Goal: Check status: Check status

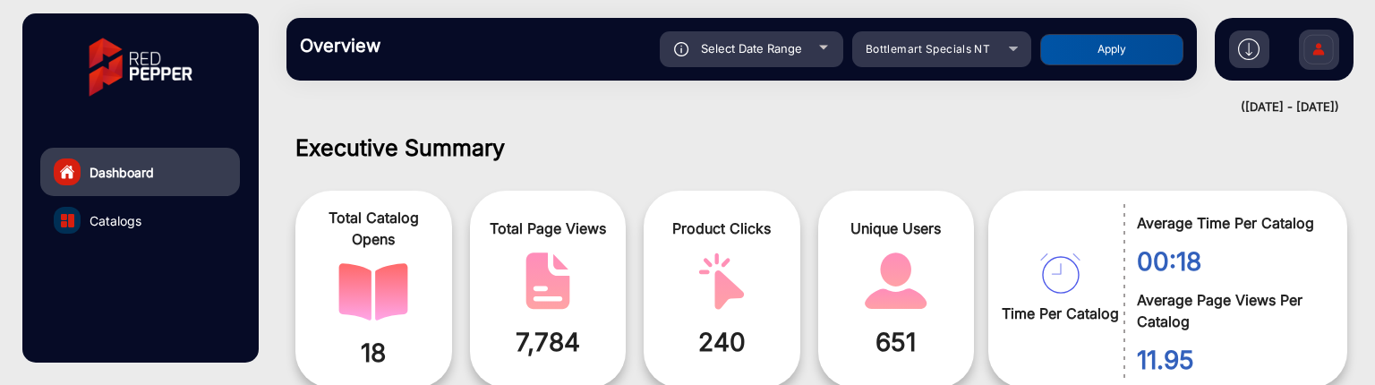
scroll to position [13, 0]
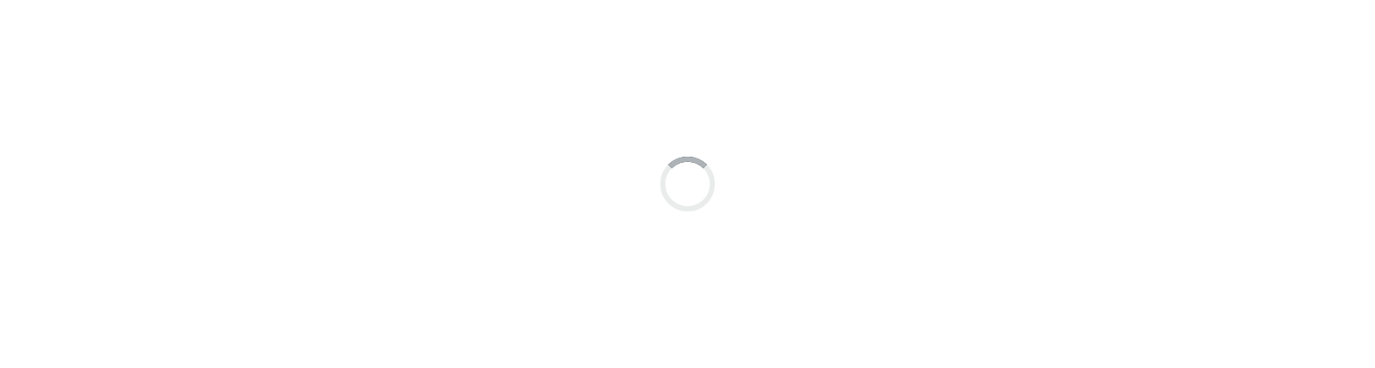
scroll to position [13, 0]
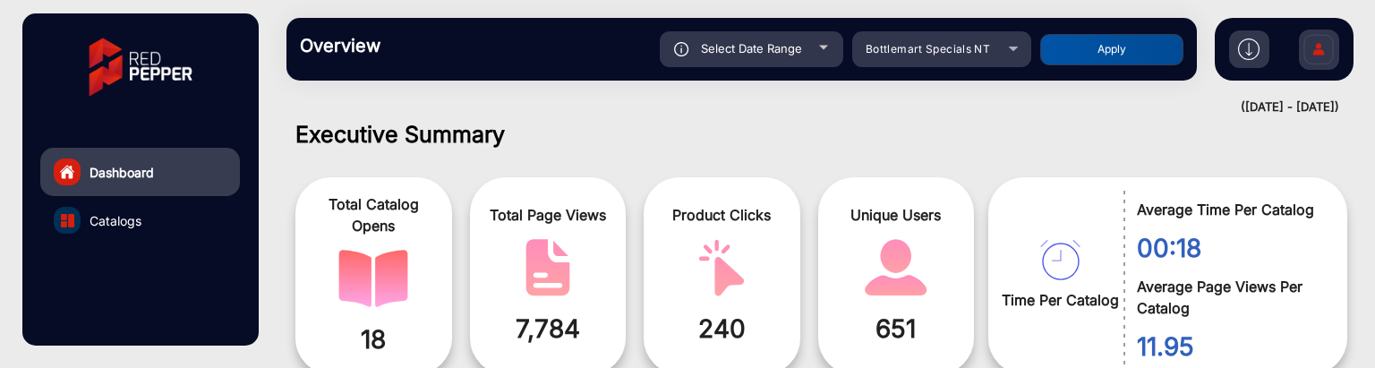
click at [813, 50] on div "Select Date Range" at bounding box center [751, 49] width 183 height 36
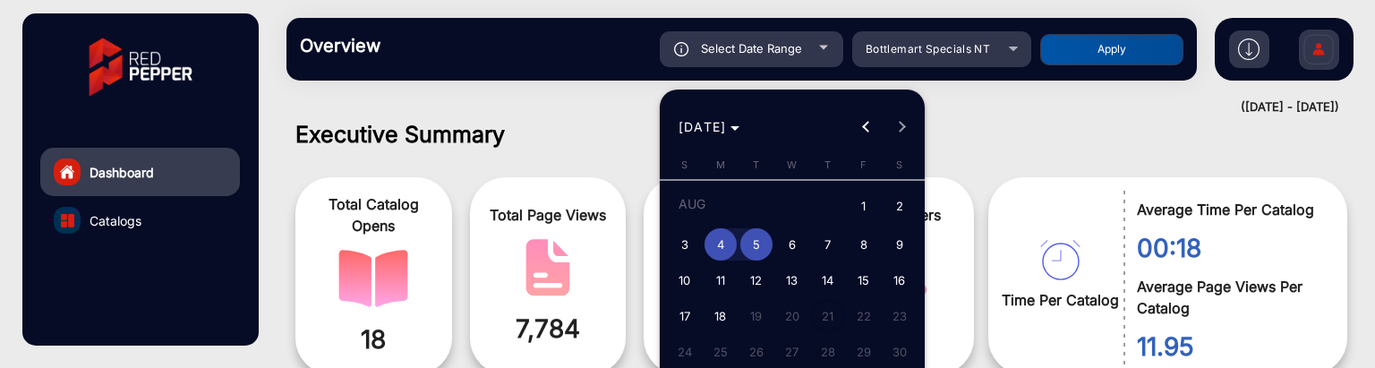
click at [687, 248] on span "3" at bounding box center [685, 244] width 32 height 32
type input "[DATE]"
click at [753, 245] on span "5" at bounding box center [756, 244] width 32 height 32
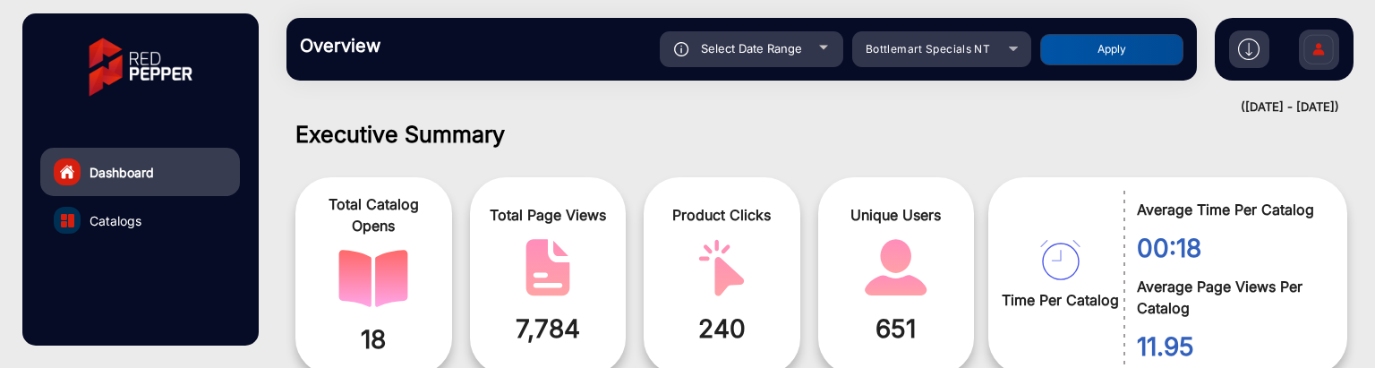
type input "[DATE]"
click at [1096, 43] on button "Apply" at bounding box center [1111, 49] width 143 height 31
click at [790, 58] on div "Select Date Range" at bounding box center [751, 49] width 183 height 36
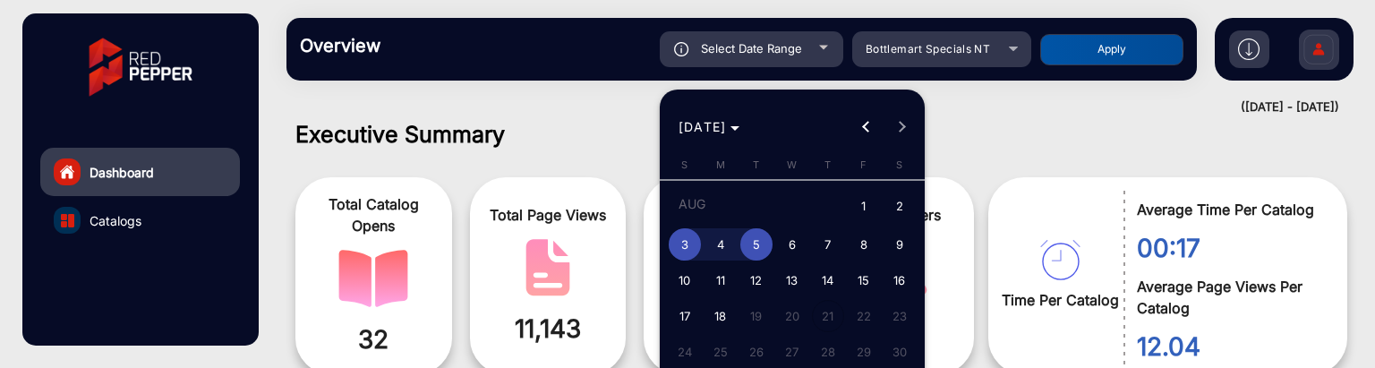
click at [723, 246] on span "4" at bounding box center [720, 244] width 32 height 32
type input "[DATE]"
click at [755, 247] on span "5" at bounding box center [756, 244] width 32 height 32
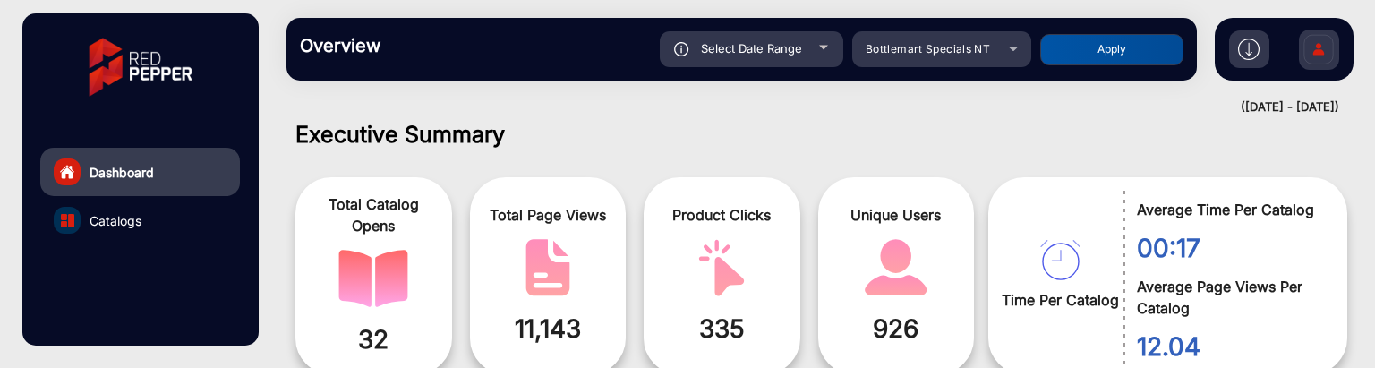
type input "[DATE]"
click at [1079, 48] on button "Apply" at bounding box center [1111, 49] width 143 height 31
click at [824, 44] on div "Select Date Range" at bounding box center [751, 49] width 183 height 36
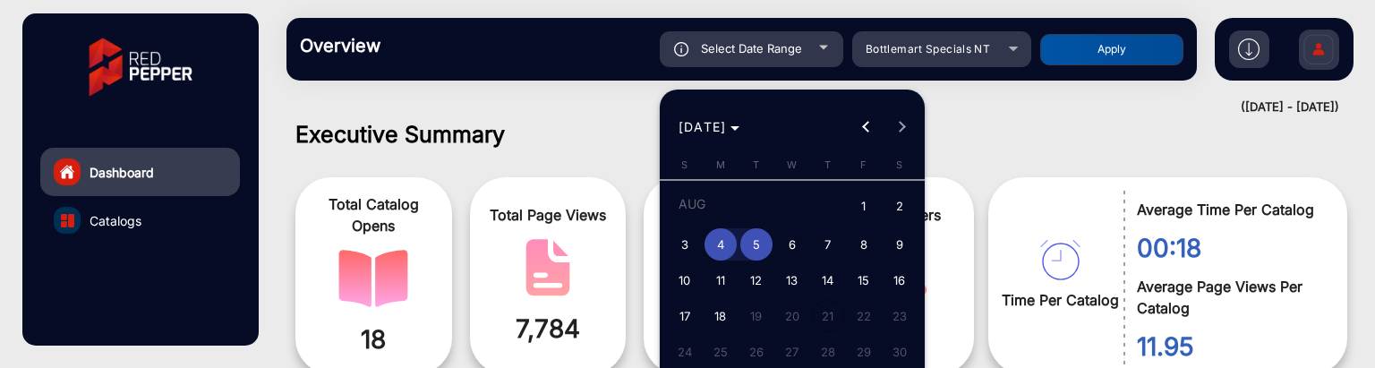
click at [716, 249] on span "4" at bounding box center [720, 244] width 32 height 32
click at [835, 249] on span "7" at bounding box center [828, 244] width 32 height 32
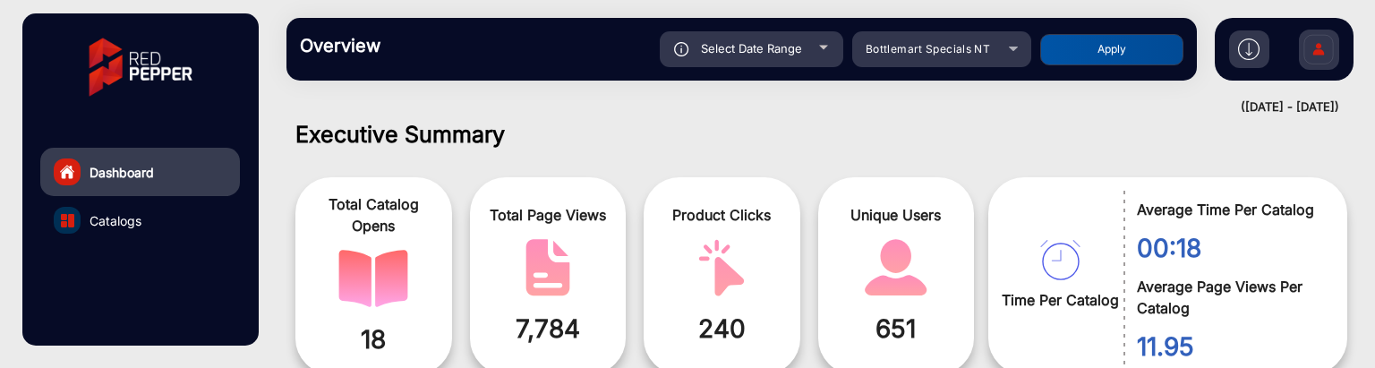
type input "[DATE]"
click at [1132, 49] on button "Apply" at bounding box center [1111, 49] width 143 height 31
